Goal: Information Seeking & Learning: Check status

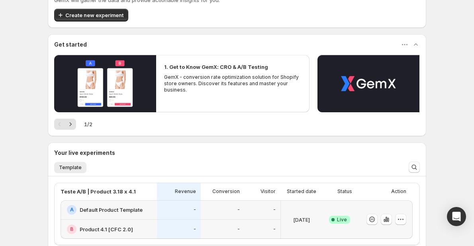
scroll to position [120, 0]
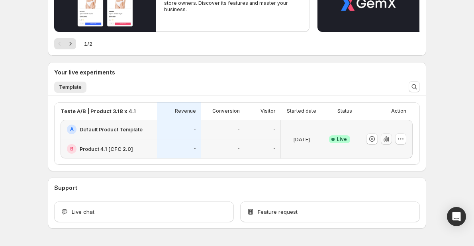
click at [385, 140] on icon "button" at bounding box center [385, 140] width 2 height 3
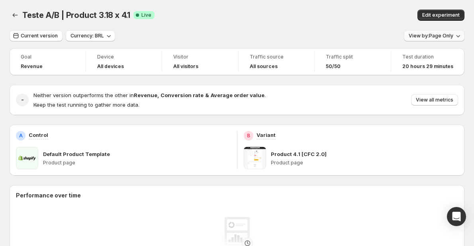
click at [433, 40] on button "View by: Page Only" at bounding box center [434, 35] width 61 height 11
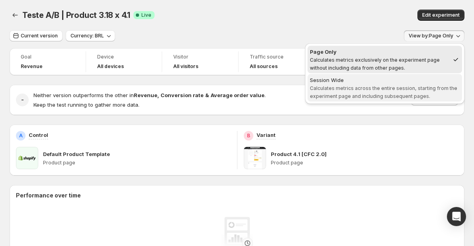
click at [408, 78] on div "Session Wide" at bounding box center [385, 80] width 150 height 8
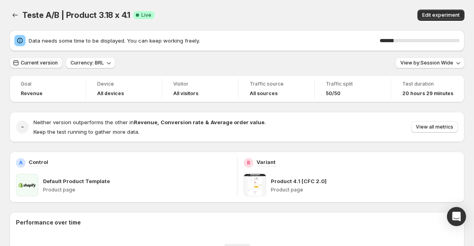
click at [44, 58] on button "Current version" at bounding box center [36, 62] width 53 height 11
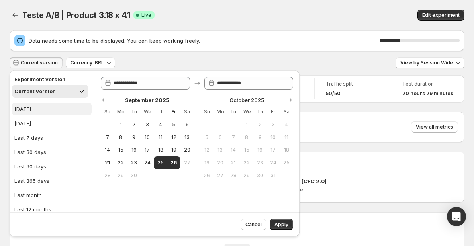
click at [33, 106] on button "[DATE]" at bounding box center [52, 109] width 80 height 13
type input "**********"
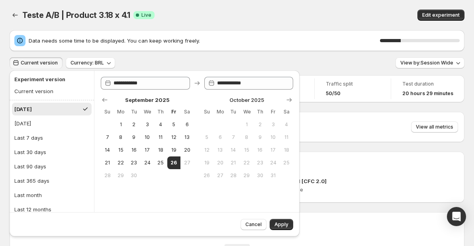
click at [277, 228] on button "Apply" at bounding box center [282, 224] width 24 height 11
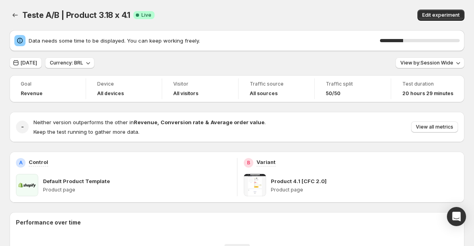
click at [262, 63] on div "[DATE] Currency: BRL View by: Session Wide" at bounding box center [237, 63] width 455 height 12
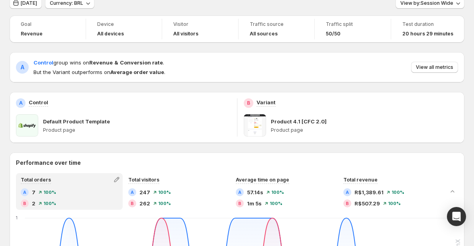
scroll to position [40, 0]
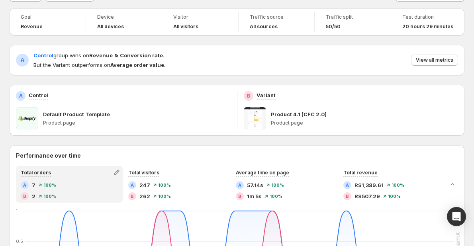
click at [216, 145] on div "Performance over time Total orders A 7 100 % B 2 100 % Total visitors A 247 100…" at bounding box center [237, 225] width 455 height 161
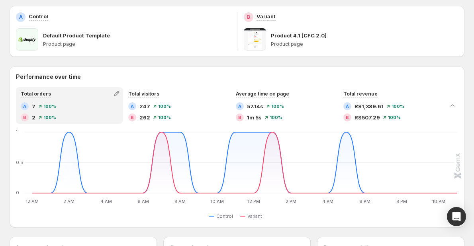
scroll to position [120, 0]
click at [315, 218] on div "Control Variant" at bounding box center [237, 216] width 441 height 10
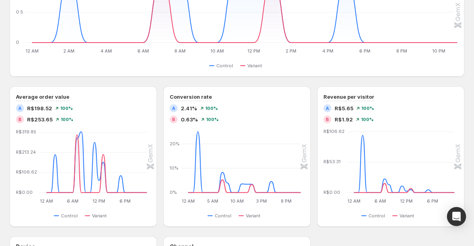
scroll to position [279, 0]
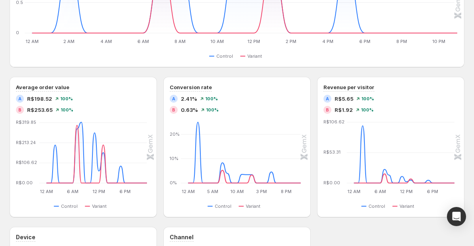
click at [316, 213] on div "Average order value A R$198.52 100 % B R$253.65 100 % 12 AM 12 AM 6 AM 6 AM 12 …" at bounding box center [237, 147] width 455 height 141
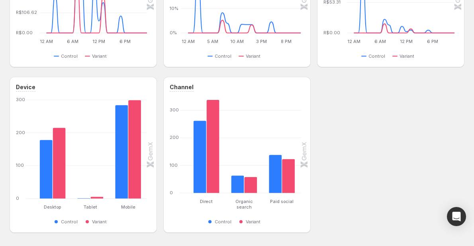
scroll to position [438, 0]
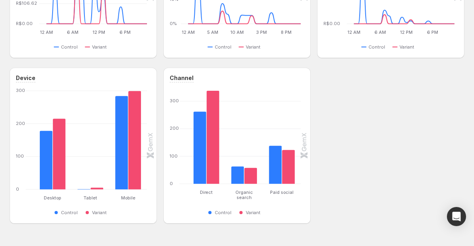
click at [163, 135] on div "Device Desktop Desktop Tablet Tablet Mobile Mobile [PHONE_NUMBER] Control Varia…" at bounding box center [237, 146] width 455 height 156
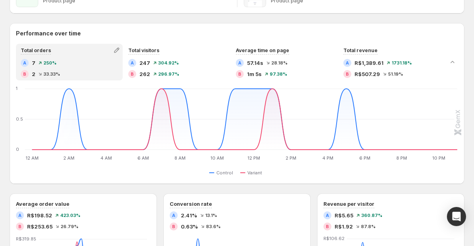
scroll to position [120, 0]
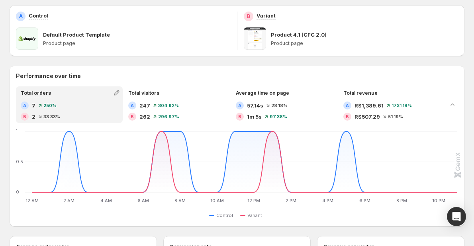
click at [179, 65] on div "Goal Revenue Device All devices Visitor All visitors Traffic source All sources…" at bounding box center [237, 236] width 455 height 614
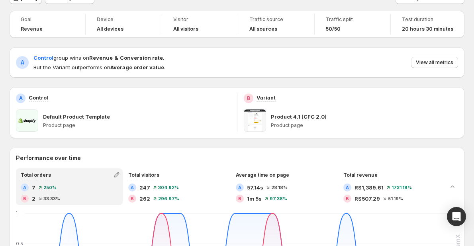
scroll to position [0, 0]
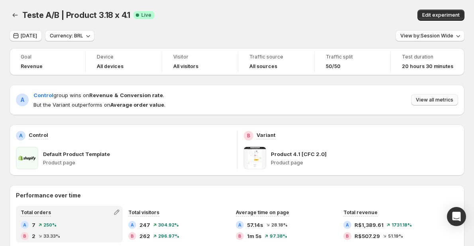
click at [444, 99] on span "View all metrics" at bounding box center [434, 100] width 37 height 6
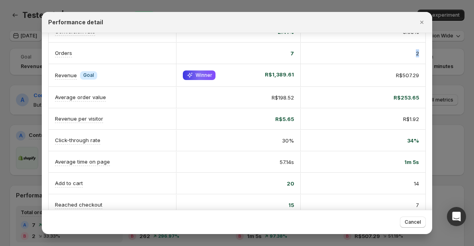
scroll to position [0, 4]
click at [418, 54] on div "2" at bounding box center [363, 53] width 125 height 21
click at [404, 63] on div "2" at bounding box center [363, 53] width 125 height 21
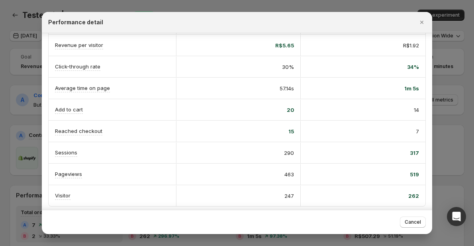
scroll to position [117, 0]
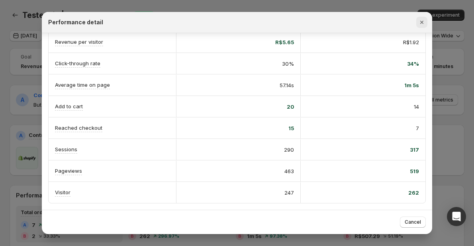
click at [422, 23] on icon "Close" at bounding box center [421, 22] width 3 height 3
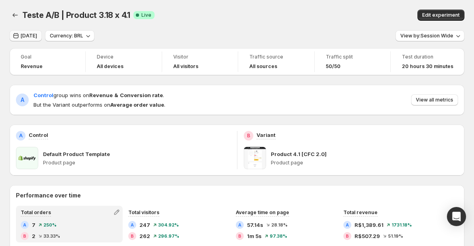
click at [32, 38] on span "[DATE]" at bounding box center [29, 36] width 16 height 6
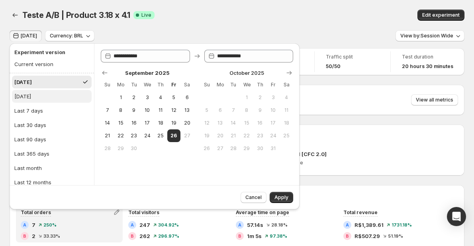
click at [43, 91] on button "[DATE]" at bounding box center [52, 96] width 80 height 13
type input "**********"
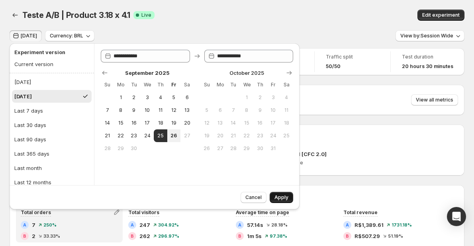
click at [274, 195] on button "Apply" at bounding box center [282, 197] width 24 height 11
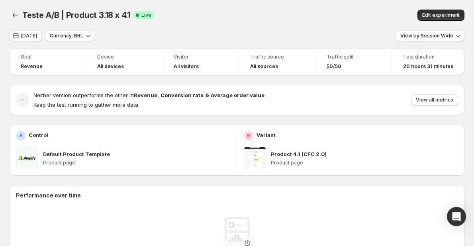
click at [206, 29] on div "Teste A/B | Product 3.18 x 4.1. This page is ready Teste A/B | Product 3.18 x 4…" at bounding box center [237, 15] width 455 height 30
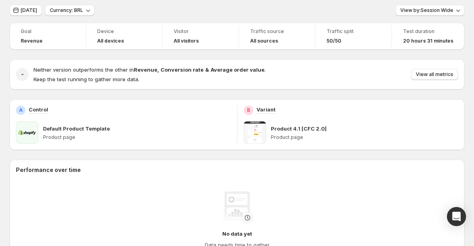
scroll to position [0, 0]
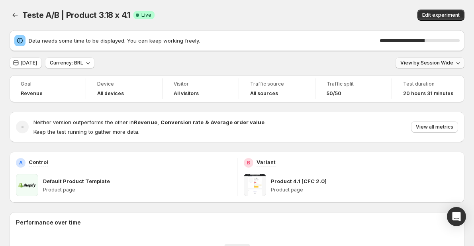
click at [433, 63] on span "View by: Session Wide" at bounding box center [426, 63] width 53 height 6
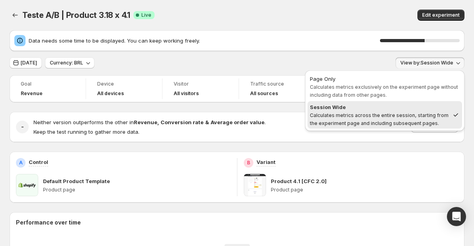
click at [433, 63] on span "View by: Session Wide" at bounding box center [426, 63] width 53 height 6
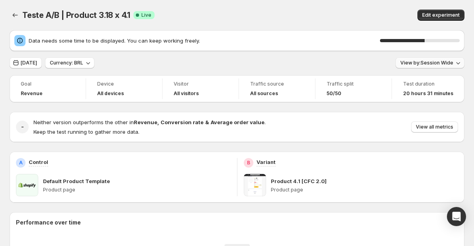
click at [433, 63] on span "View by: Session Wide" at bounding box center [426, 63] width 53 height 6
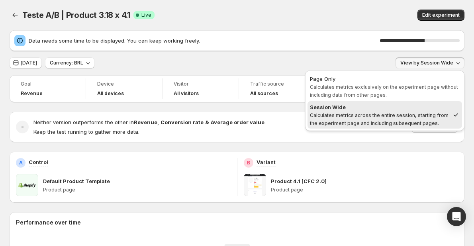
click at [433, 63] on span "View by: Session Wide" at bounding box center [426, 63] width 53 height 6
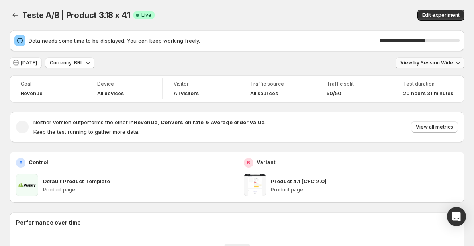
click at [433, 63] on span "View by: Session Wide" at bounding box center [426, 63] width 53 height 6
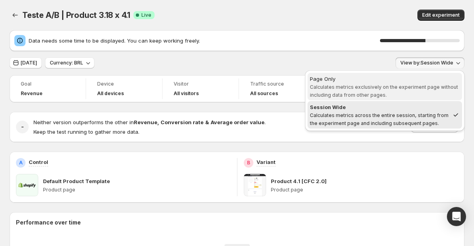
click at [399, 85] on span "Calculates metrics exclusively on the experiment page without including data fr…" at bounding box center [384, 91] width 148 height 14
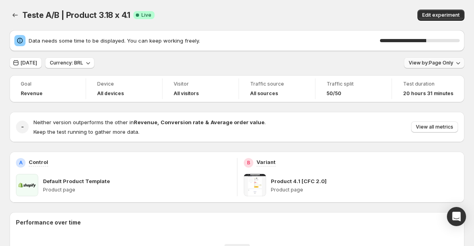
click at [432, 61] on span "View by: Page Only" at bounding box center [431, 63] width 45 height 6
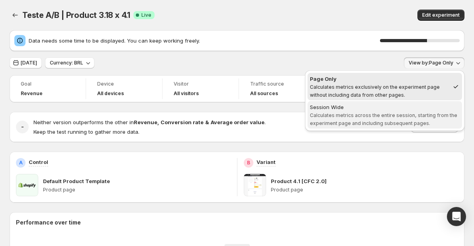
click at [396, 110] on div "Session Wide" at bounding box center [385, 107] width 150 height 8
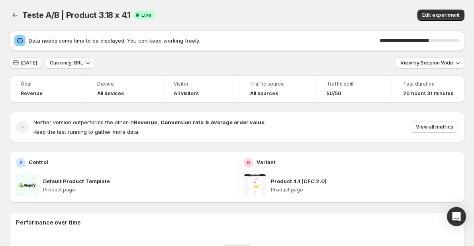
click at [331, 68] on div "[DATE] Currency: BRL View by: Session Wide" at bounding box center [237, 63] width 455 height 12
click at [208, 68] on div "[DATE] Currency: BRL View by: Session Wide" at bounding box center [237, 63] width 455 height 12
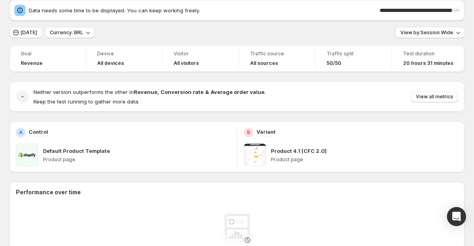
scroll to position [40, 0]
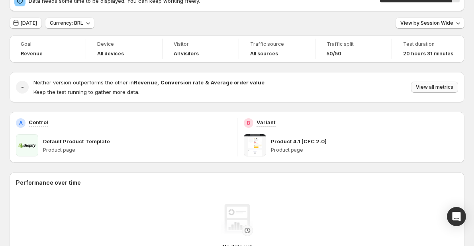
click at [451, 90] on span "View all metrics" at bounding box center [434, 87] width 37 height 6
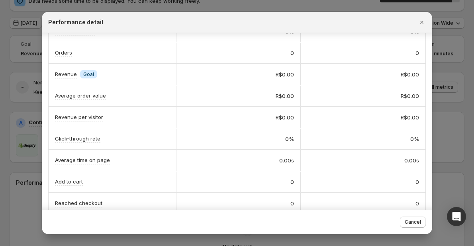
scroll to position [36, 0]
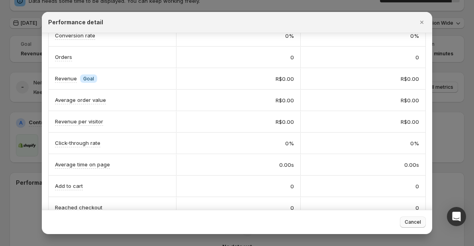
click at [413, 219] on button "Cancel" at bounding box center [413, 222] width 26 height 11
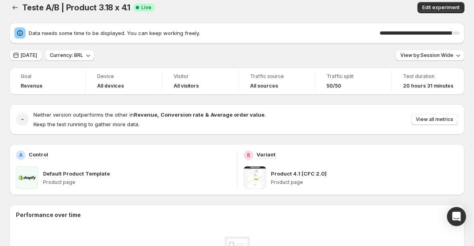
scroll to position [0, 0]
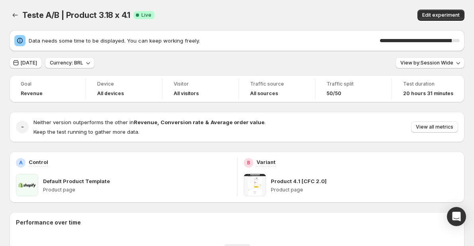
click at [173, 7] on div "Teste A/B | Product 3.18 x 4.1. This page is ready Teste A/B | Product 3.18 x 4…" at bounding box center [237, 15] width 455 height 30
click at [37, 66] on span "[DATE]" at bounding box center [29, 63] width 16 height 6
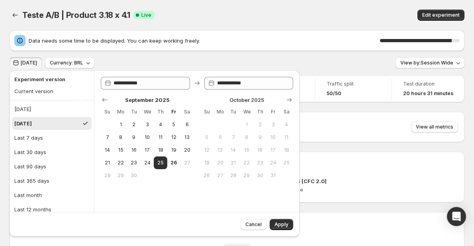
click at [126, 27] on div "Teste A/B | Product 3.18 x 4.1. This page is ready Teste A/B | Product 3.18 x 4…" at bounding box center [237, 15] width 455 height 30
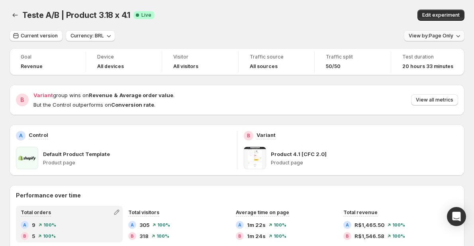
click at [458, 34] on button "View by: Page Only" at bounding box center [434, 35] width 61 height 11
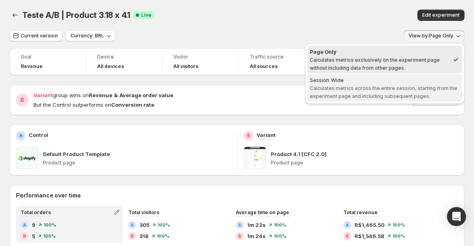
click at [379, 86] on span "Calculates metrics across the entire session, starting from the experiment page…" at bounding box center [383, 92] width 147 height 14
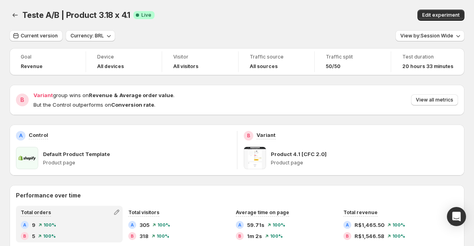
click at [281, 31] on div "Current version Currency: BRL View by: Session Wide" at bounding box center [237, 36] width 455 height 12
click at [49, 38] on span "Current version" at bounding box center [39, 36] width 37 height 6
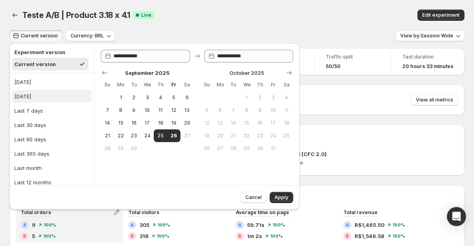
click at [38, 92] on button "[DATE]" at bounding box center [52, 96] width 80 height 13
type input "**********"
click at [282, 193] on button "Apply" at bounding box center [282, 197] width 24 height 11
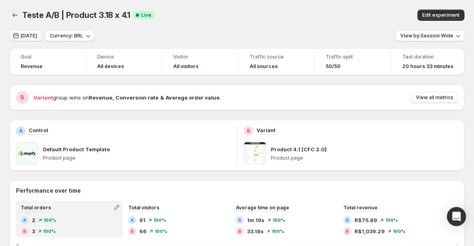
click at [26, 35] on span "[DATE]" at bounding box center [29, 36] width 16 height 6
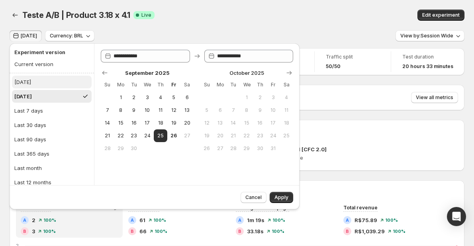
click at [40, 83] on button "[DATE]" at bounding box center [52, 82] width 80 height 13
type input "**********"
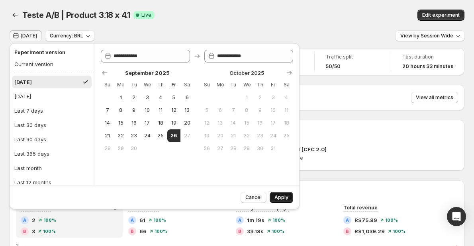
click at [290, 200] on button "Apply" at bounding box center [282, 197] width 24 height 11
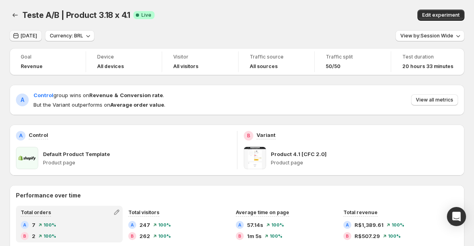
click at [15, 34] on icon "button" at bounding box center [16, 36] width 5 height 6
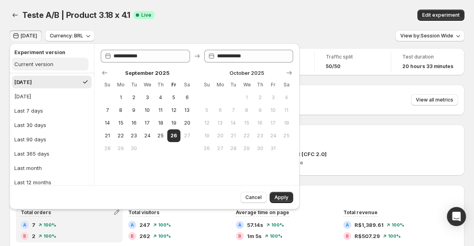
click at [43, 66] on div "Current version" at bounding box center [33, 64] width 39 height 8
type input "**********"
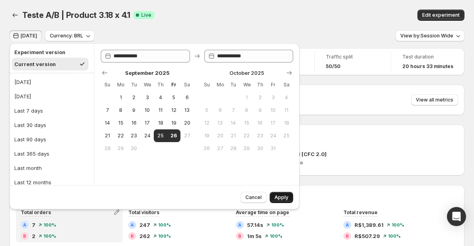
drag, startPoint x: 288, startPoint y: 199, endPoint x: 286, endPoint y: 194, distance: 5.5
click at [288, 198] on button "Apply" at bounding box center [282, 197] width 24 height 11
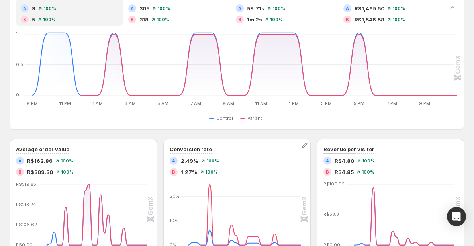
scroll to position [239, 0]
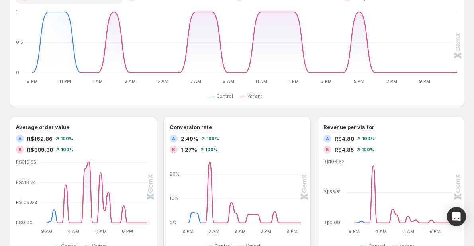
click at [263, 112] on div "Performance over time Total orders A 9 100 % B 5 100 % Total visitors A 305 100…" at bounding box center [237, 184] width 455 height 477
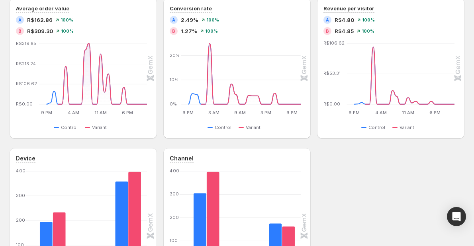
scroll to position [359, 0]
click at [398, 141] on div "Performance over time Total orders A 9 100 % B 5 100 % Total visitors A 305 100…" at bounding box center [237, 65] width 455 height 477
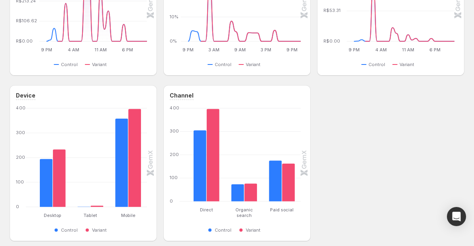
scroll to position [459, 0]
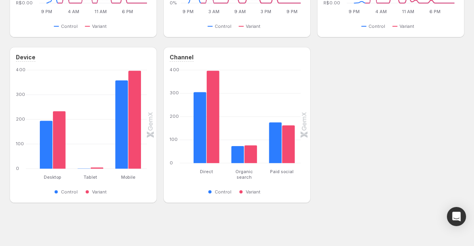
drag, startPoint x: 395, startPoint y: 141, endPoint x: 491, endPoint y: 186, distance: 105.7
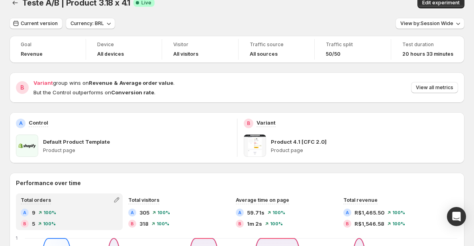
scroll to position [0, 0]
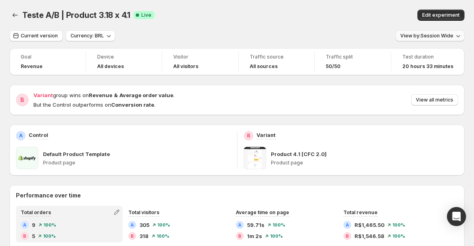
click at [424, 39] on span "View by: Session Wide" at bounding box center [426, 36] width 53 height 6
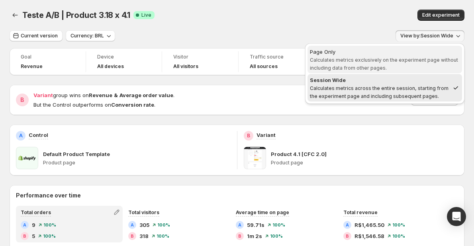
click at [393, 57] on span "Calculates metrics exclusively on the experiment page without including data fr…" at bounding box center [384, 64] width 148 height 14
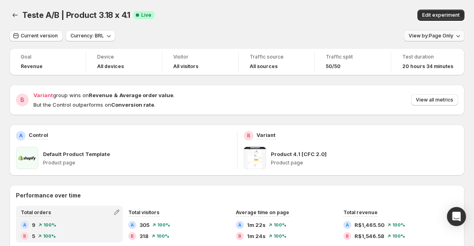
click at [423, 39] on button "View by: Page Only" at bounding box center [434, 35] width 61 height 11
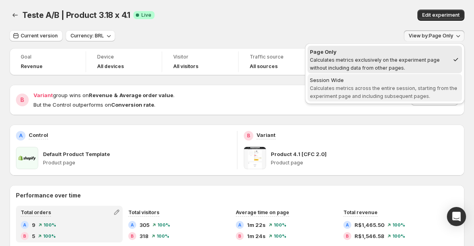
click at [399, 76] on div "Session Wide" at bounding box center [385, 80] width 150 height 8
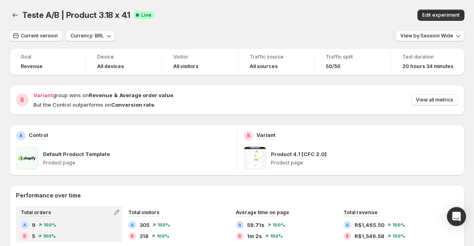
click at [326, 21] on div "Teste A/B | Product 3.18 x 4.1. This page is ready Teste A/B | Product 3.18 x 4…" at bounding box center [237, 15] width 455 height 30
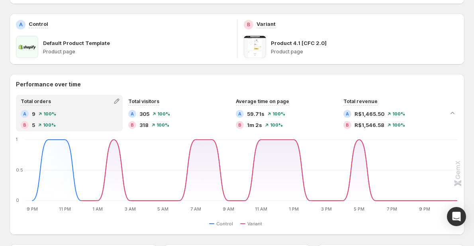
scroll to position [120, 0]
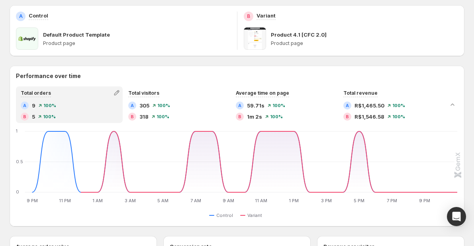
click at [207, 63] on div "Goal Revenue Device All devices Visitor All visitors Traffic source All sources…" at bounding box center [237, 236] width 455 height 614
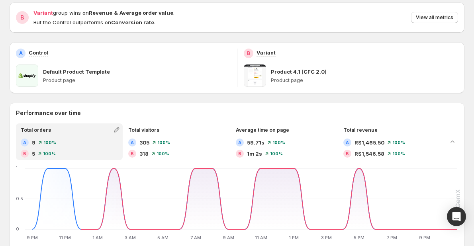
scroll to position [80, 0]
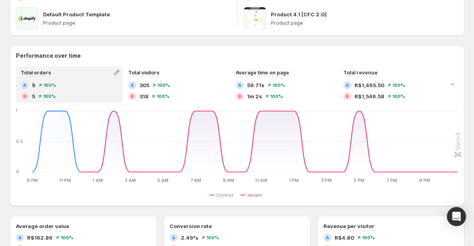
scroll to position [199, 0]
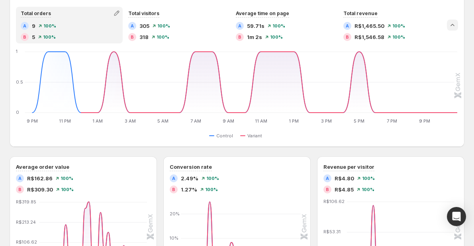
click at [456, 28] on icon "Collapse chart" at bounding box center [453, 25] width 8 height 8
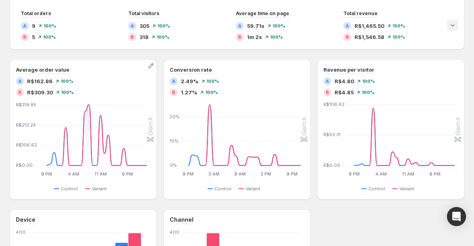
click at [155, 60] on div "Average order value A R$162.86 100 % B R$309.30 100 % 9 PM 9 PM 4 AM 4 AM 11 AM…" at bounding box center [83, 129] width 147 height 141
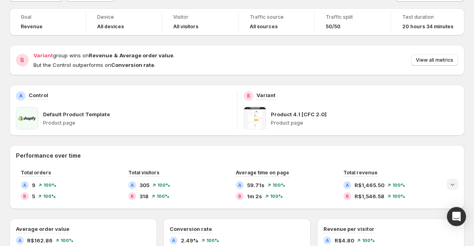
scroll to position [0, 0]
